Goal: Information Seeking & Learning: Learn about a topic

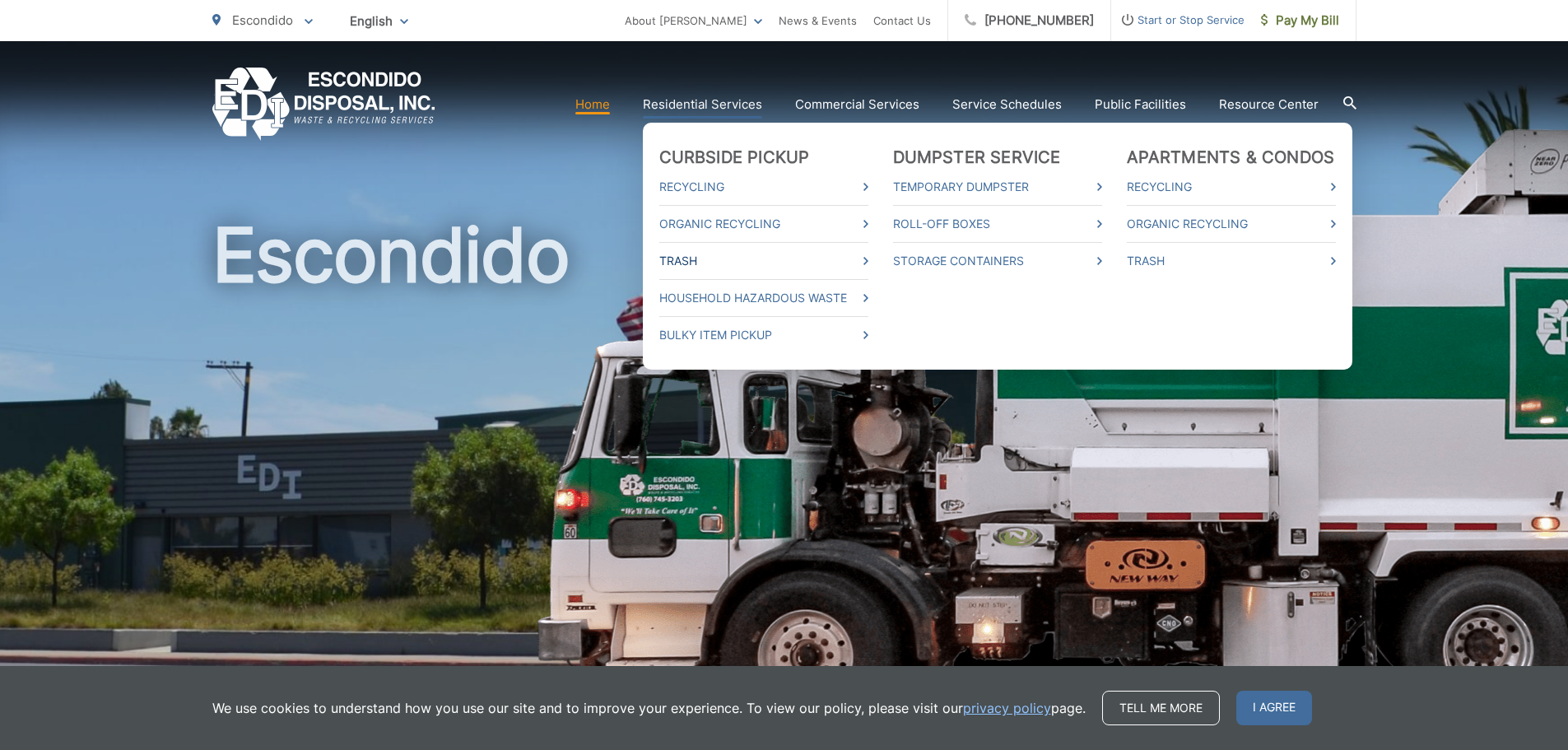
click at [734, 261] on link "Trash" at bounding box center [764, 261] width 209 height 20
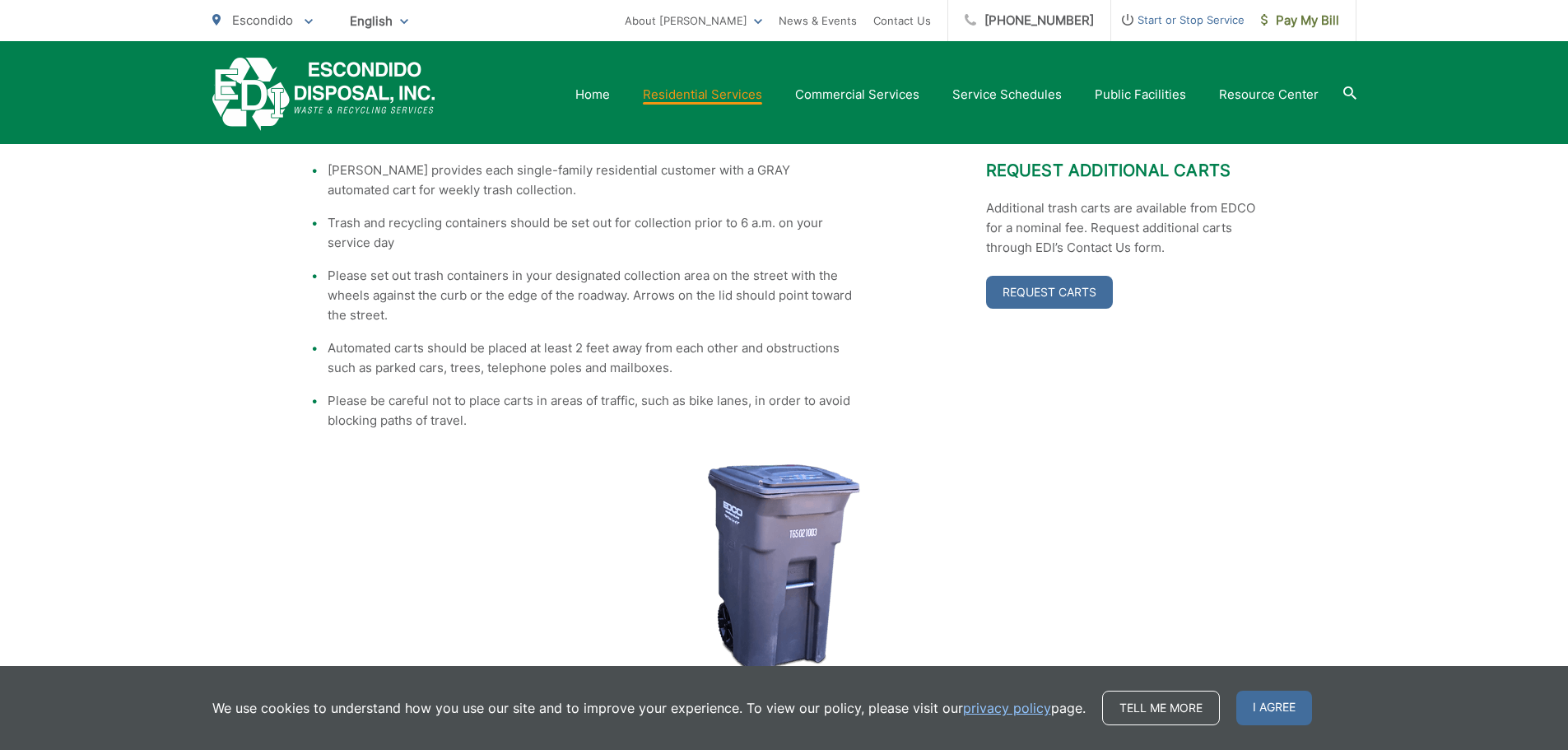
scroll to position [20, 0]
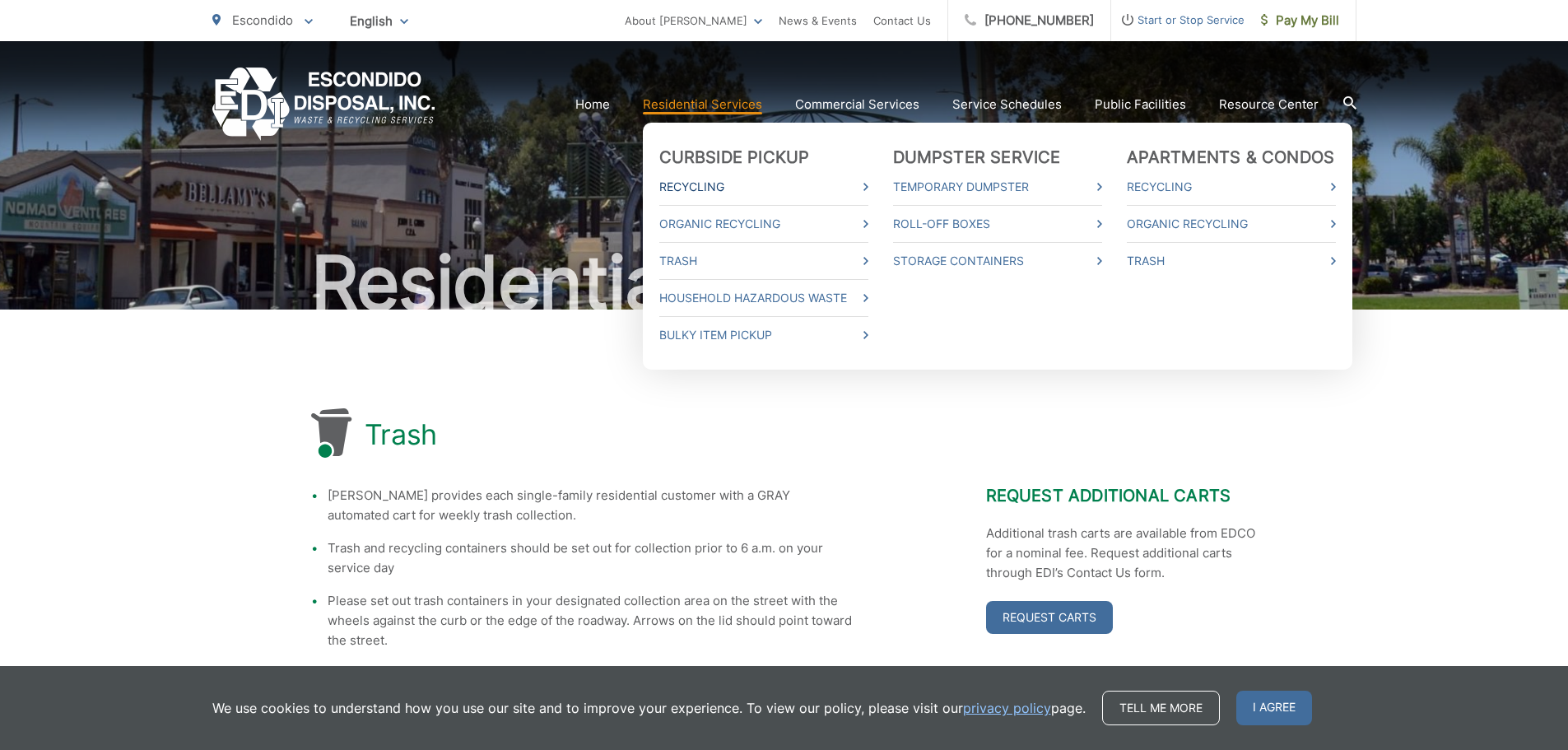
click at [710, 192] on link "Recycling" at bounding box center [764, 187] width 209 height 20
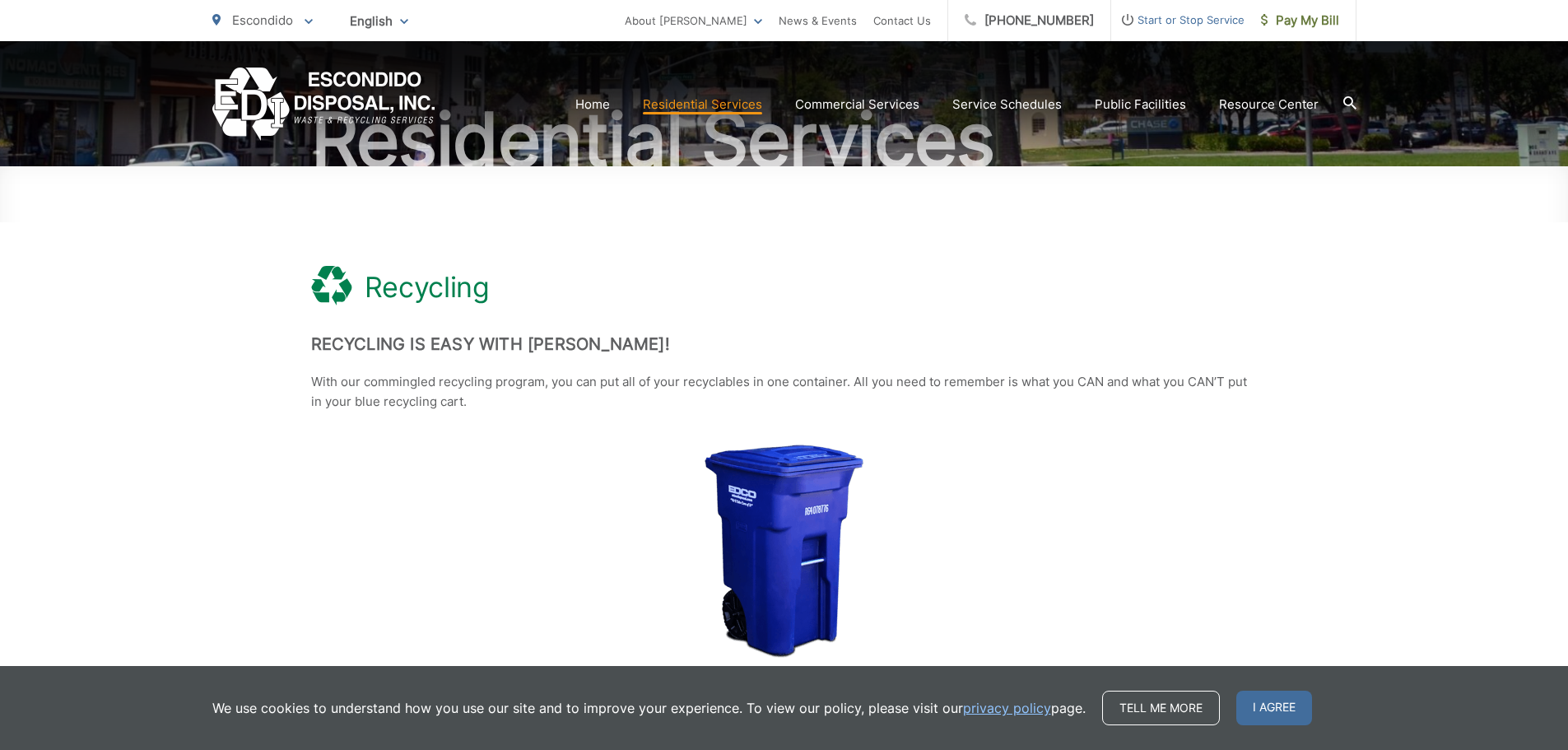
scroll to position [165, 0]
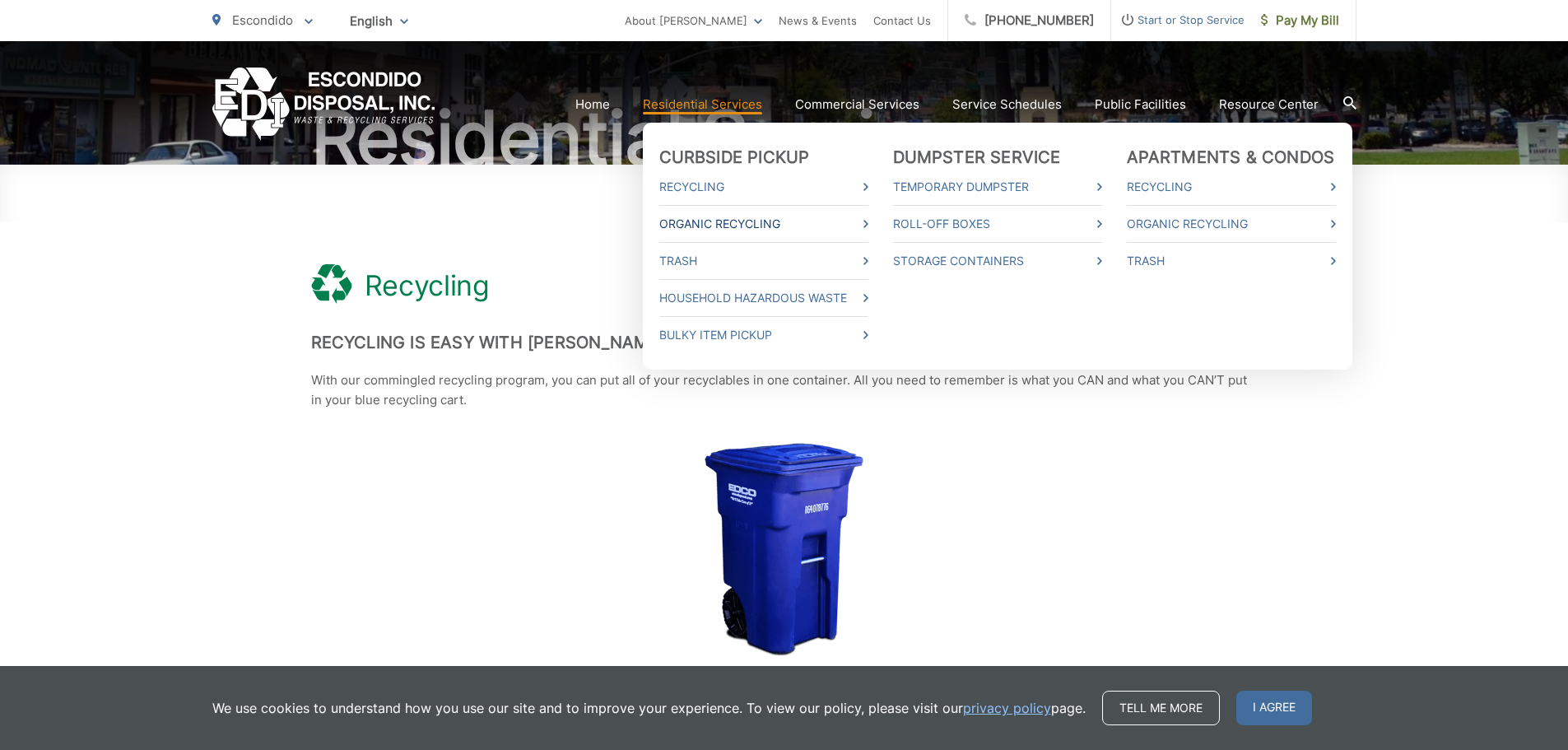
click at [749, 220] on link "Organic Recycling" at bounding box center [764, 224] width 209 height 20
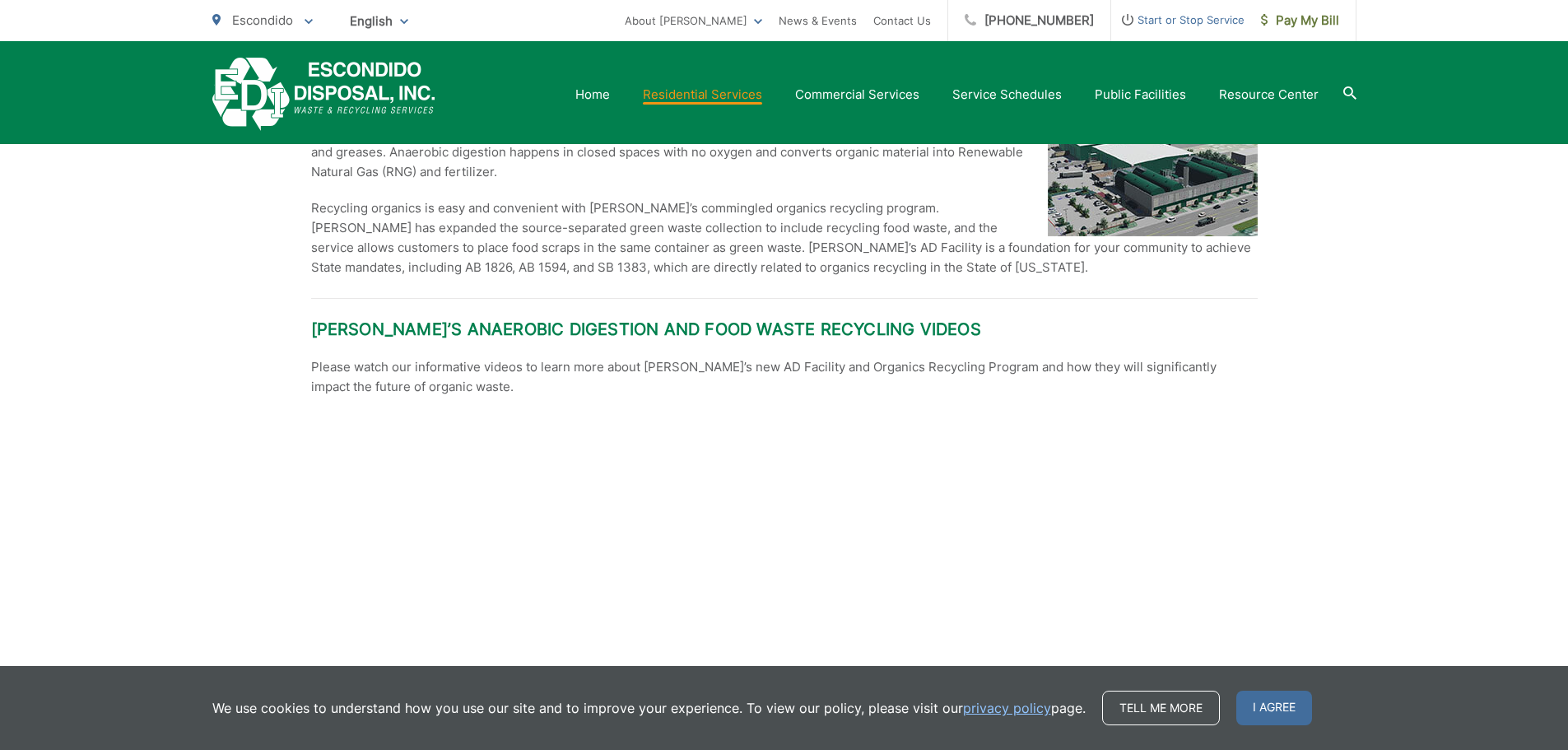
scroll to position [2223, 0]
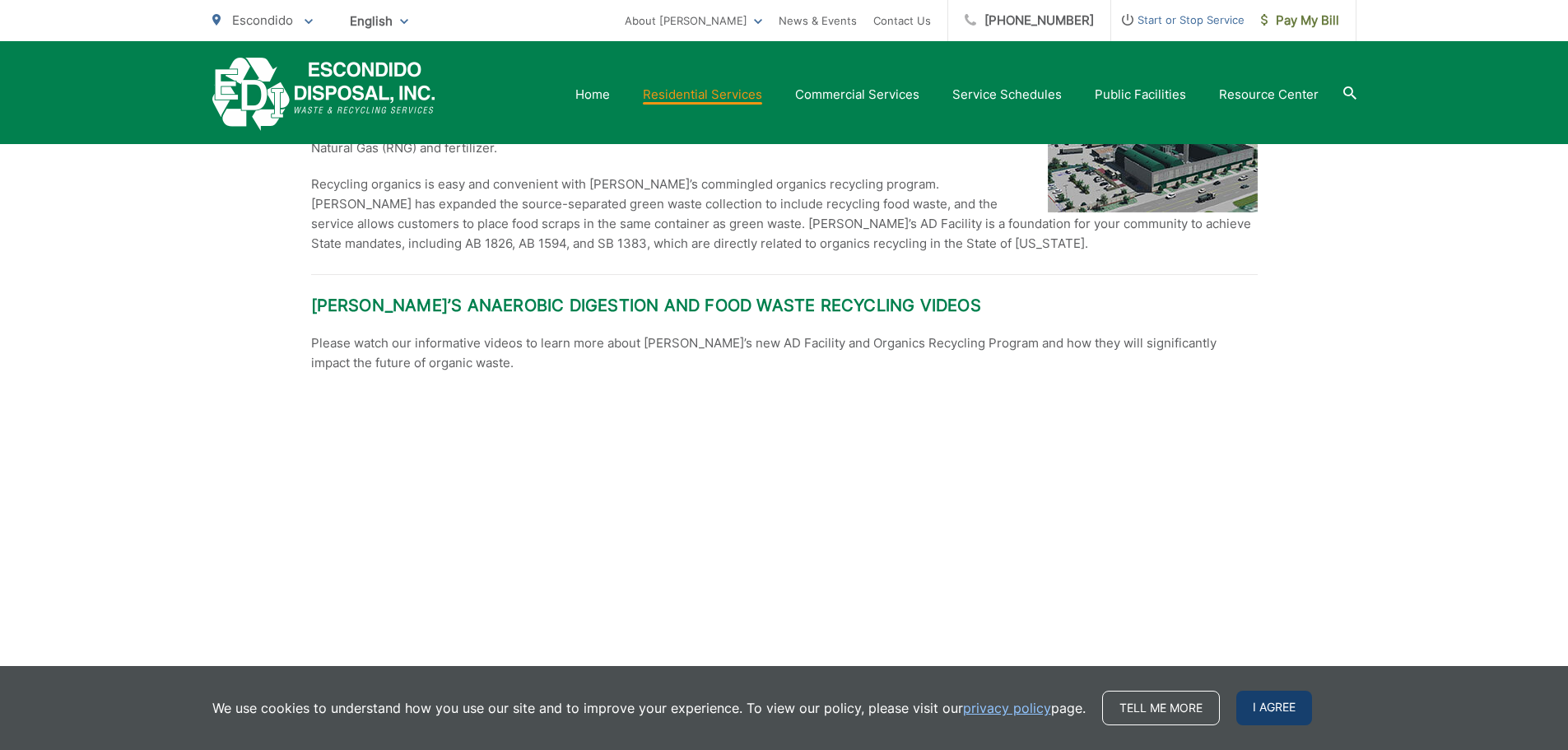
click at [1282, 709] on span "I agree" at bounding box center [1274, 708] width 76 height 34
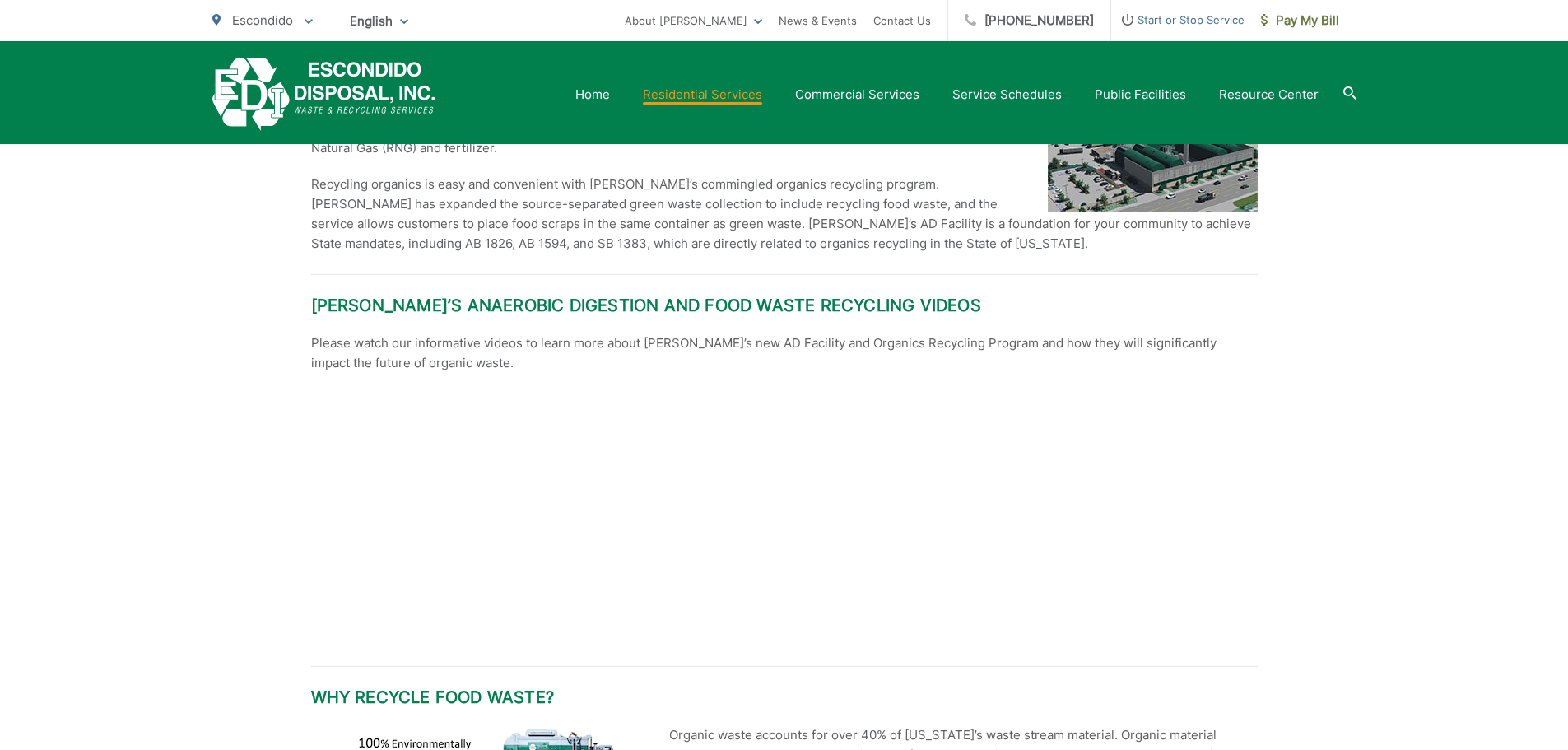
scroll to position [2717, 0]
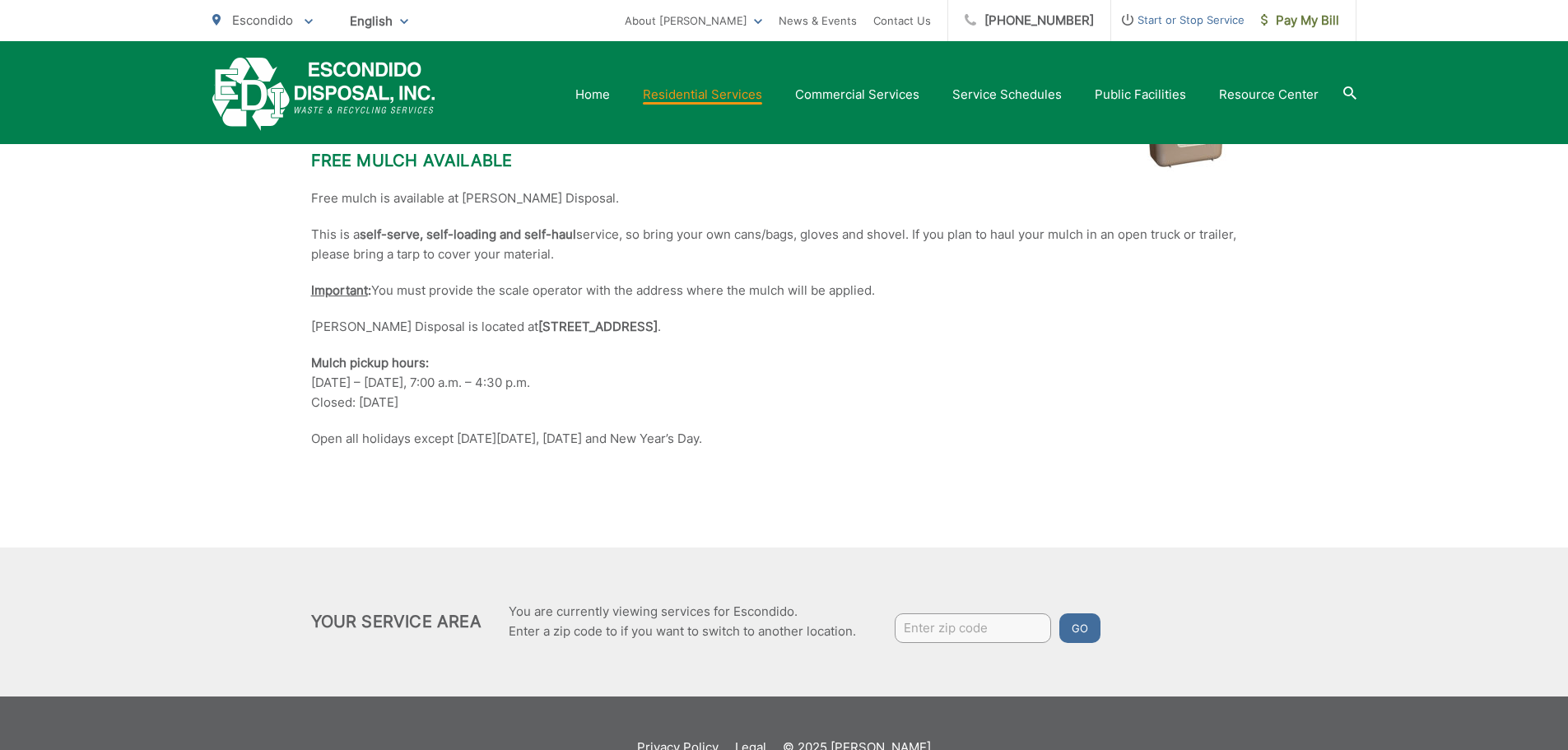
scroll to position [3888, 0]
